Goal: Navigation & Orientation: Find specific page/section

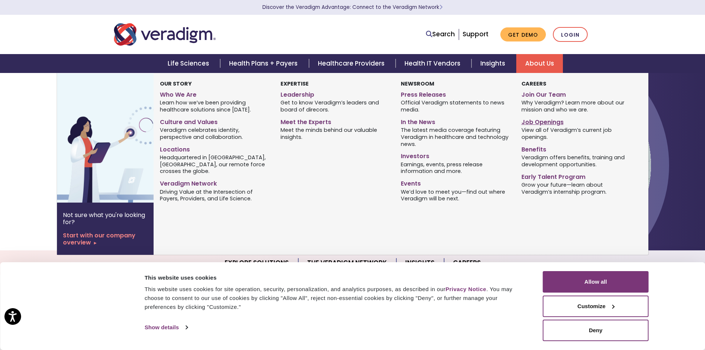
click at [544, 120] on link "Job Openings" at bounding box center [576, 121] width 109 height 11
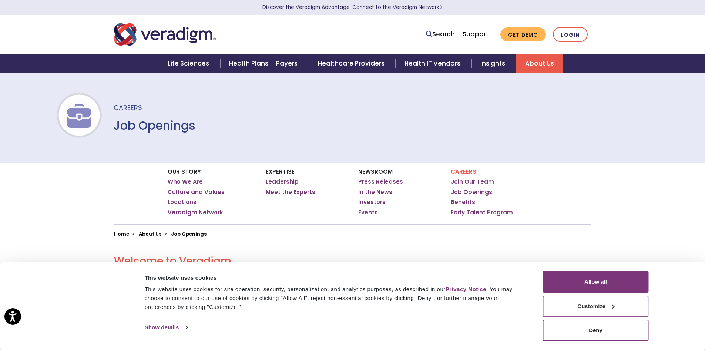
click at [598, 310] on button "Customize" at bounding box center [596, 306] width 106 height 21
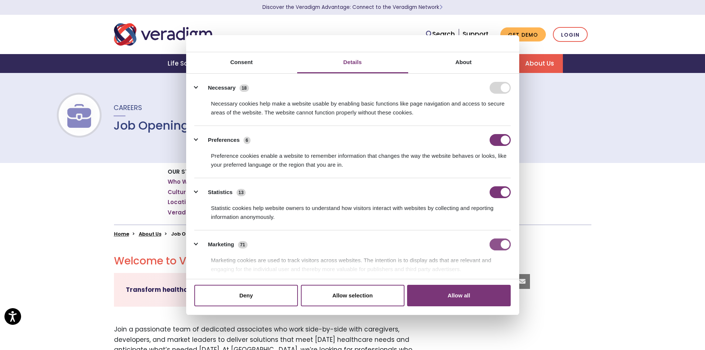
click at [497, 244] on input "Marketing" at bounding box center [500, 244] width 21 height 12
checkbox input "false"
click at [493, 198] on div "Statistic cookies help website owners to understand how visitors interact with …" at bounding box center [352, 209] width 317 height 23
click at [494, 139] on input "Preferences" at bounding box center [500, 140] width 21 height 12
checkbox input "false"
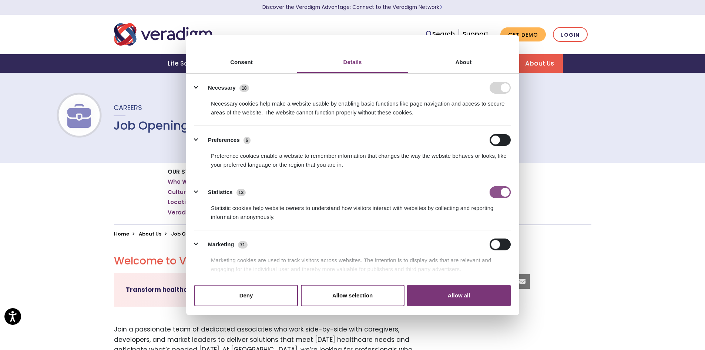
click at [497, 195] on input "Statistics" at bounding box center [500, 192] width 21 height 12
checkbox input "false"
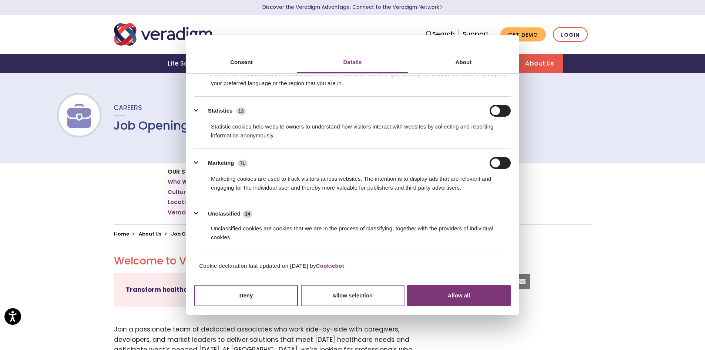
click at [343, 289] on button "Allow selection" at bounding box center [353, 295] width 104 height 21
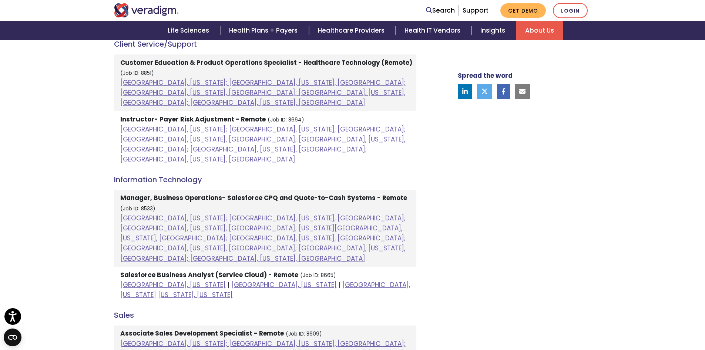
scroll to position [296, 0]
